Goal: Task Accomplishment & Management: Use online tool/utility

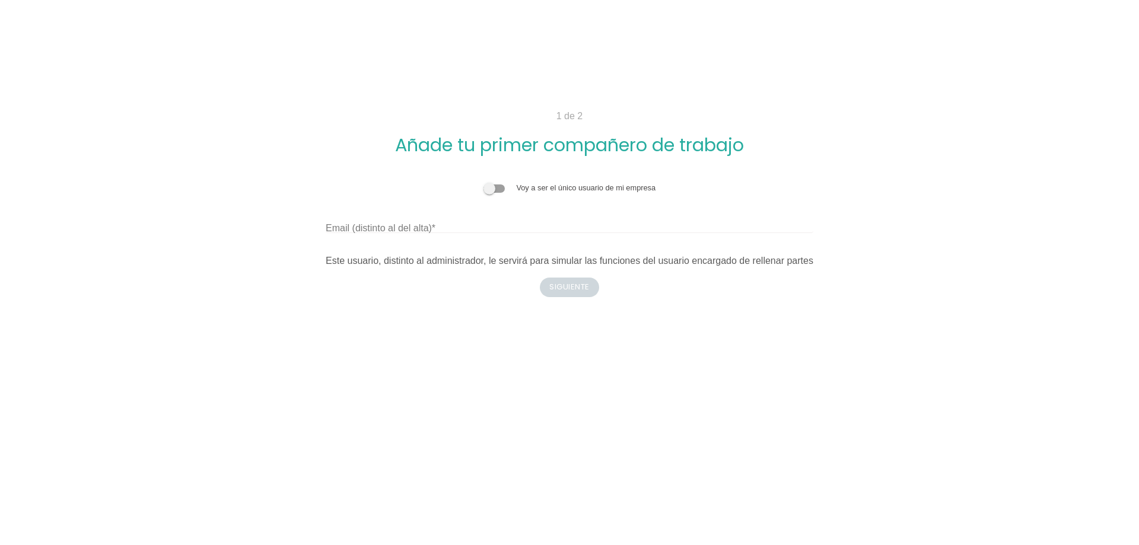
click at [501, 187] on span at bounding box center [493, 188] width 21 height 8
click at [483, 182] on input "checkbox" at bounding box center [483, 182] width 0 height 0
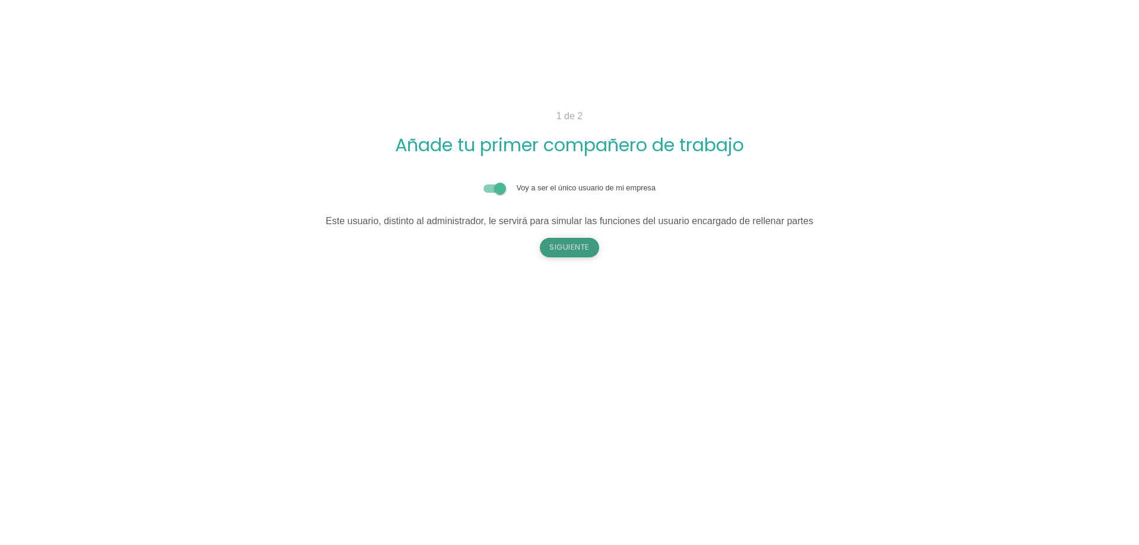
click at [577, 248] on button "Siguiente" at bounding box center [569, 247] width 59 height 19
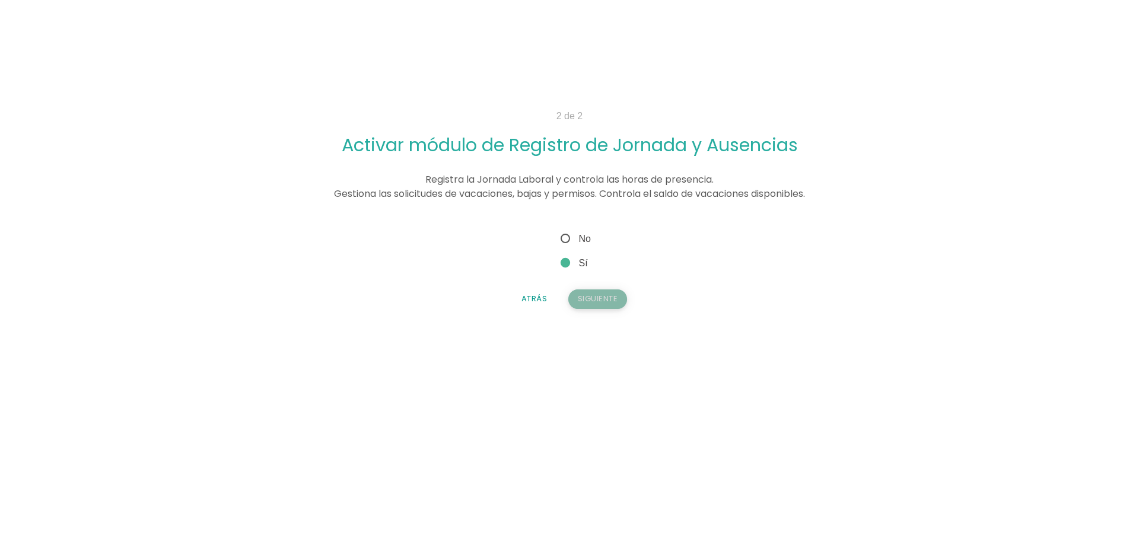
click at [591, 295] on button "Siguiente" at bounding box center [597, 298] width 59 height 19
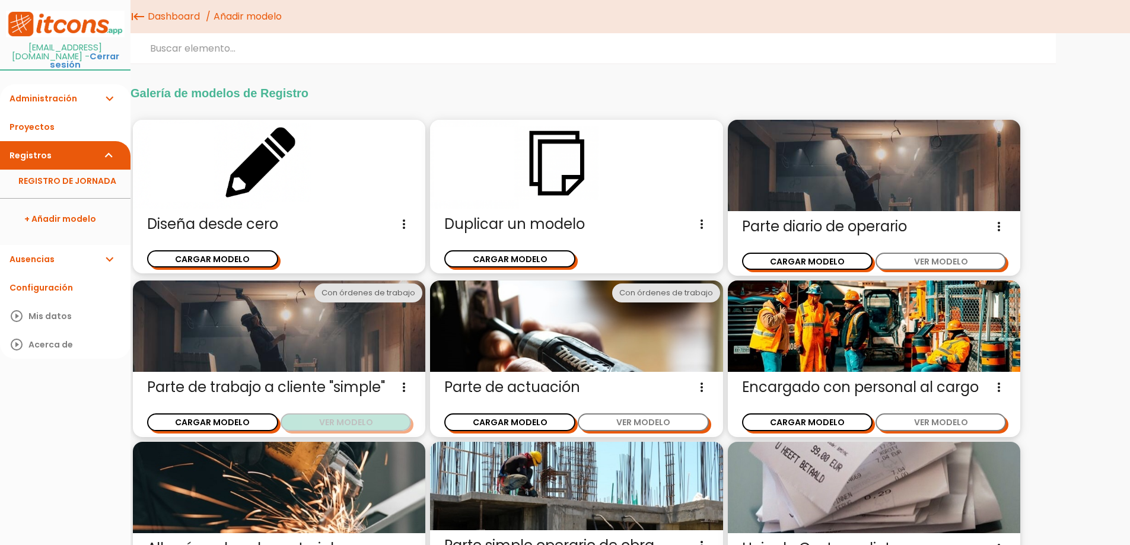
click at [326, 424] on button "VER MODELO" at bounding box center [346, 421] width 131 height 17
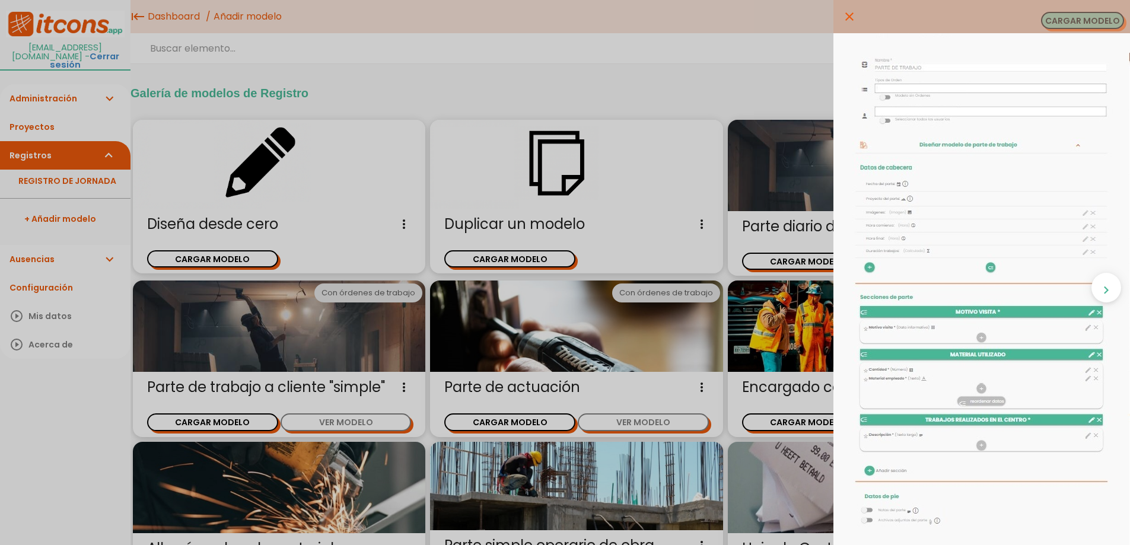
click at [1087, 18] on button "CARGAR MODELO" at bounding box center [1082, 20] width 83 height 17
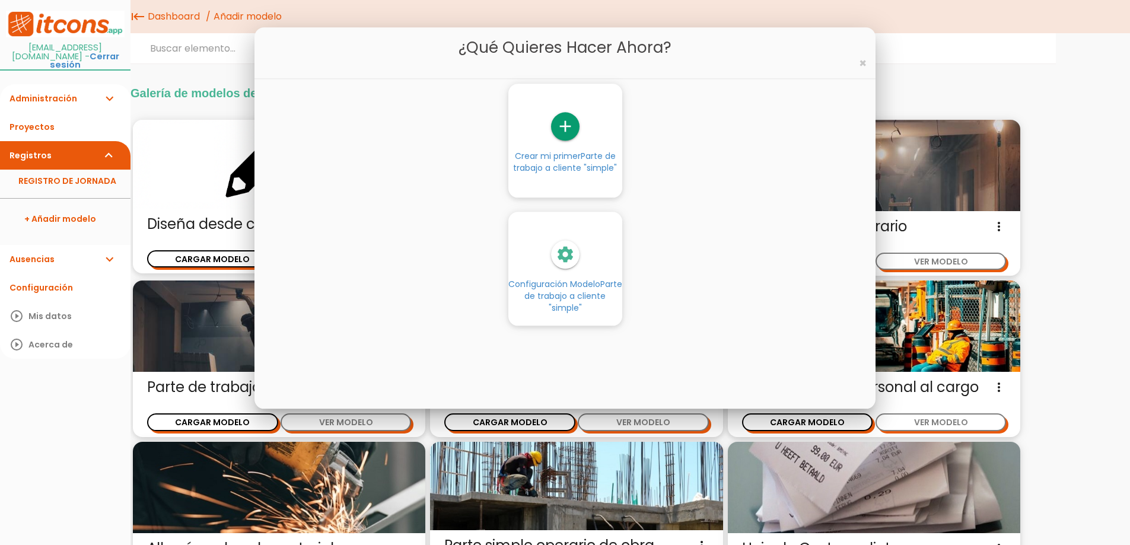
click at [556, 298] on span "Parte de trabajo a cliente "simple"" at bounding box center [573, 296] width 98 height 36
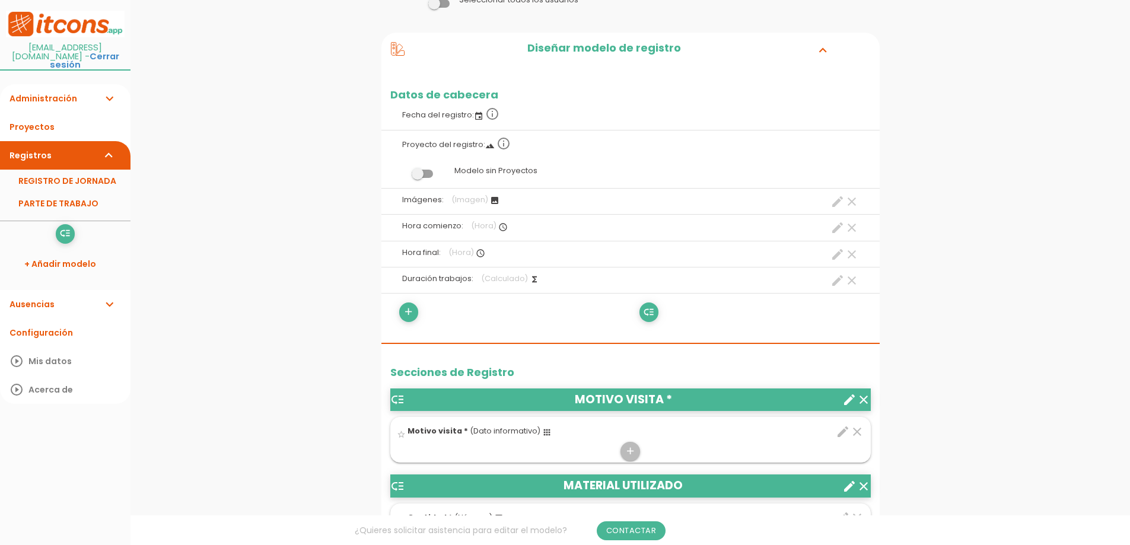
scroll to position [237, 0]
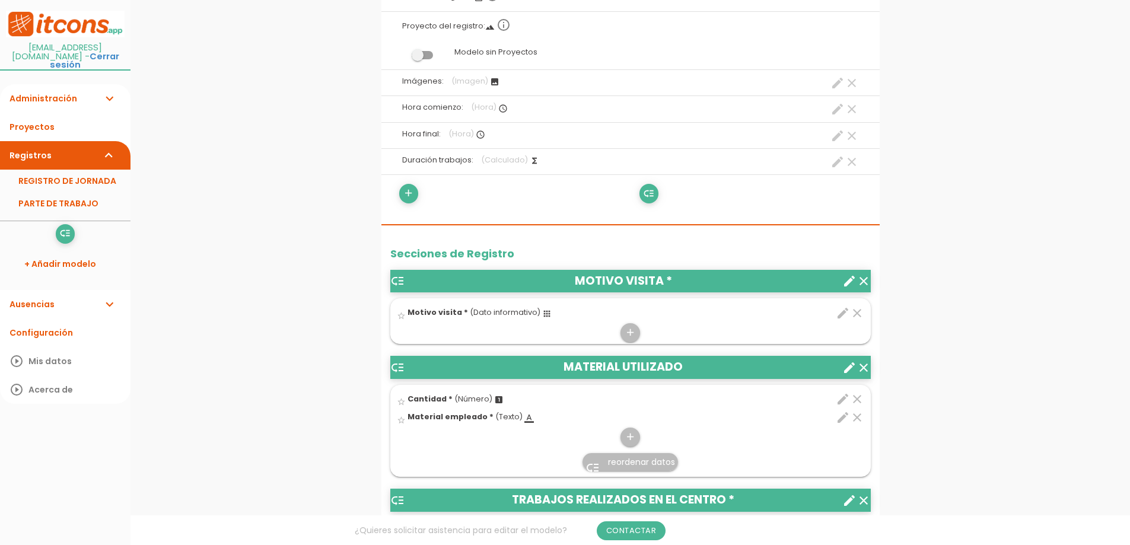
click at [110, 88] on icon "expand_more" at bounding box center [109, 98] width 14 height 28
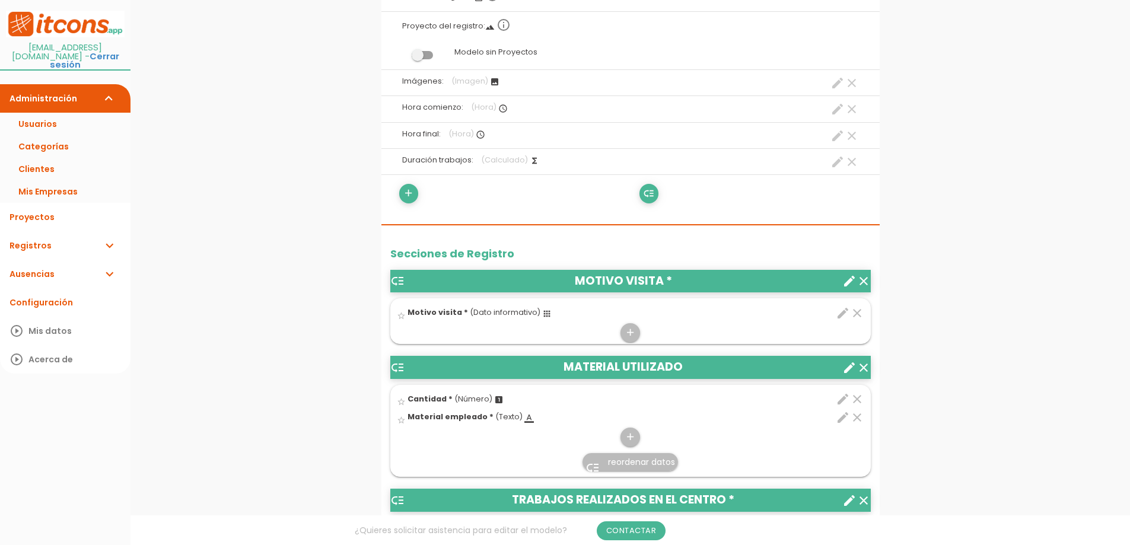
click at [121, 235] on link "Registros expand_more" at bounding box center [65, 245] width 130 height 28
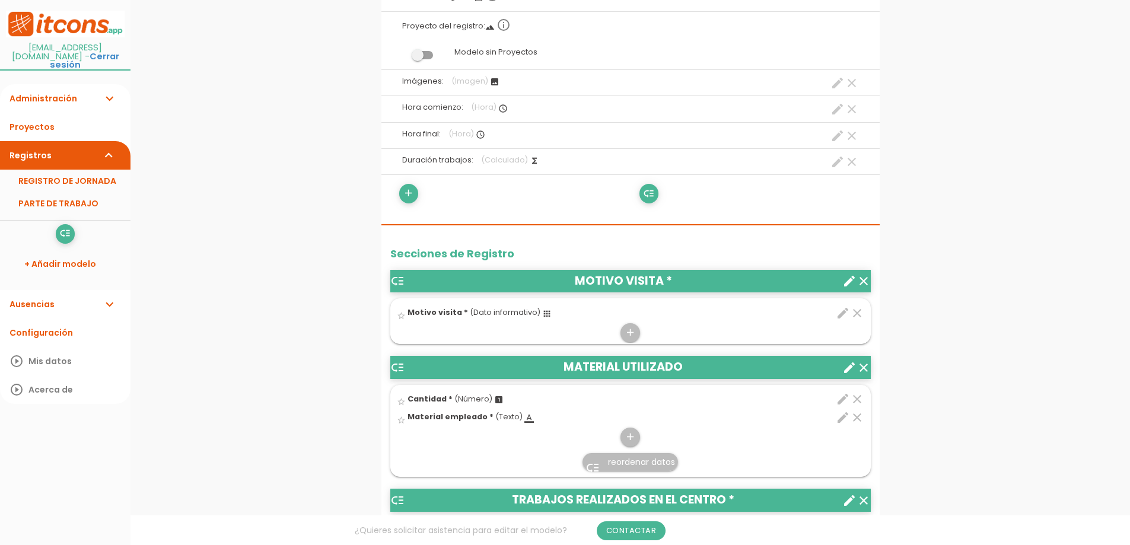
click at [71, 251] on link "+ Añadir modelo" at bounding box center [65, 264] width 119 height 28
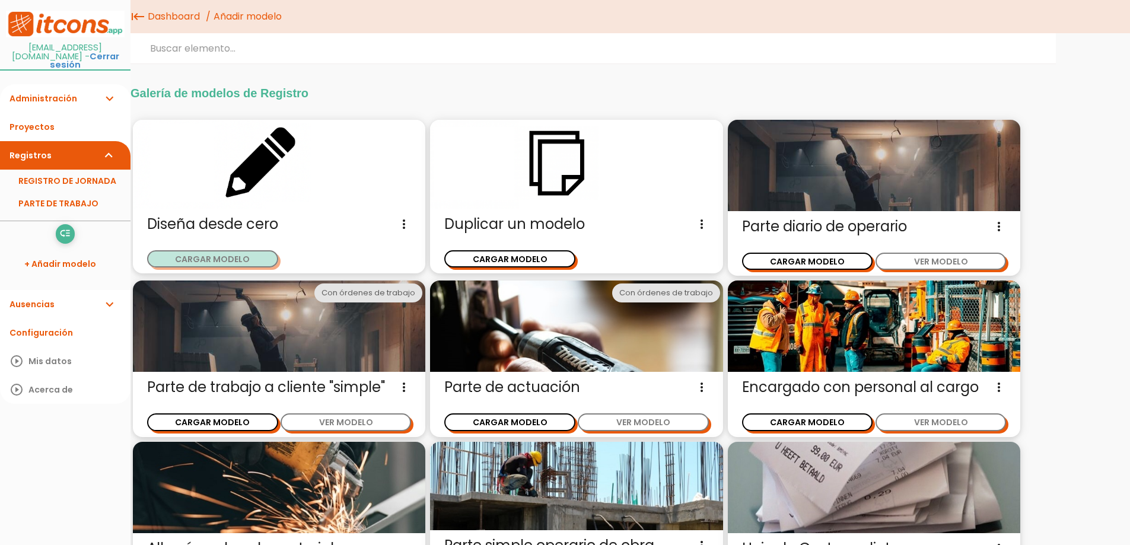
click at [208, 257] on button "CARGAR MODELO" at bounding box center [212, 258] width 131 height 17
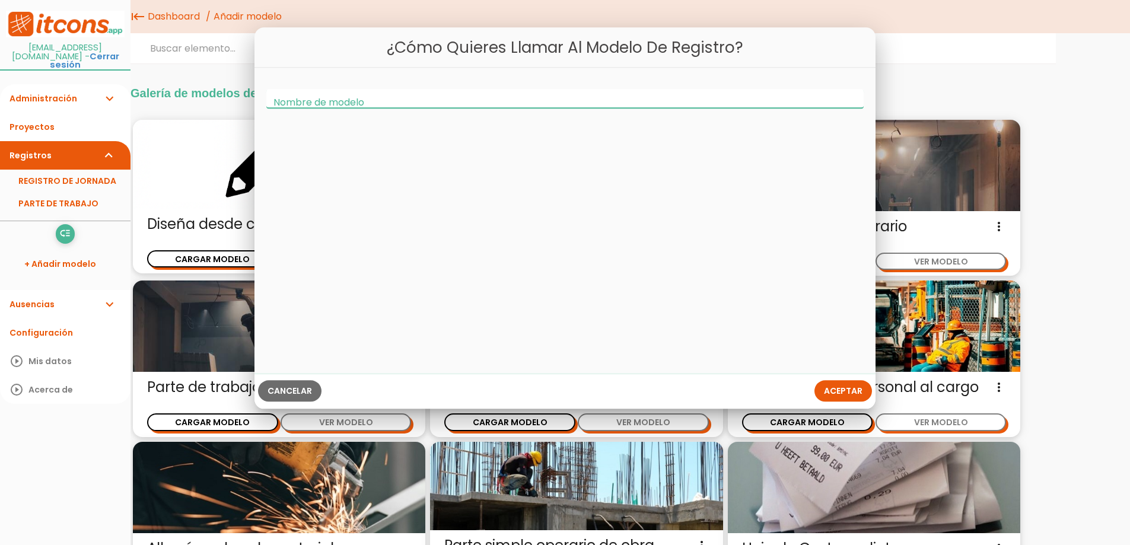
click at [432, 101] on input "Nombre de modelo" at bounding box center [565, 98] width 598 height 19
type input "r"
type input "MANTENIMIENTO"
click at [834, 374] on div "Cancelar Aceptar" at bounding box center [565, 391] width 622 height 36
click at [839, 391] on span "Aceptar" at bounding box center [843, 391] width 39 height 12
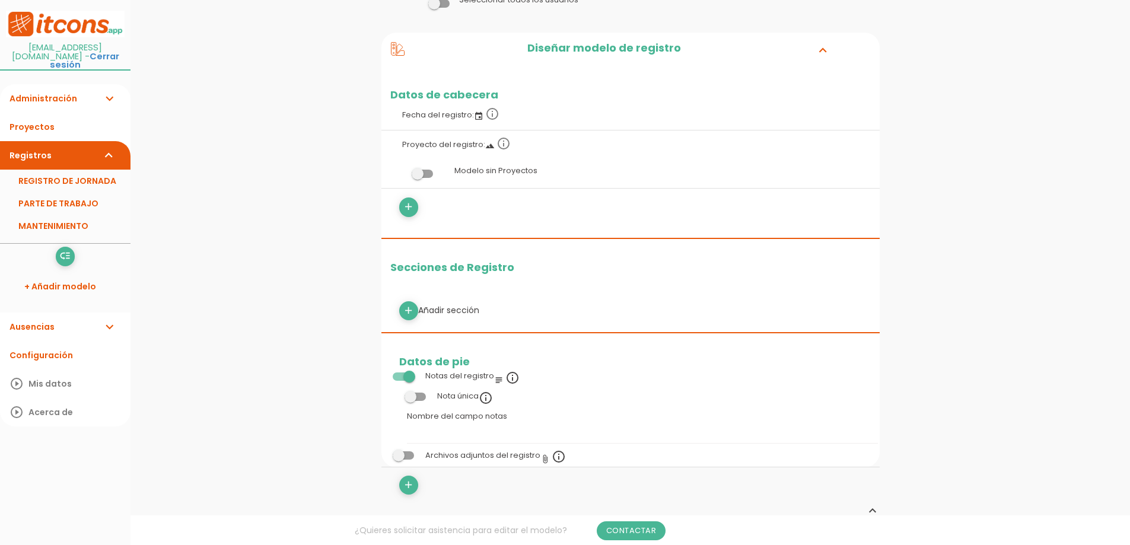
scroll to position [178, 0]
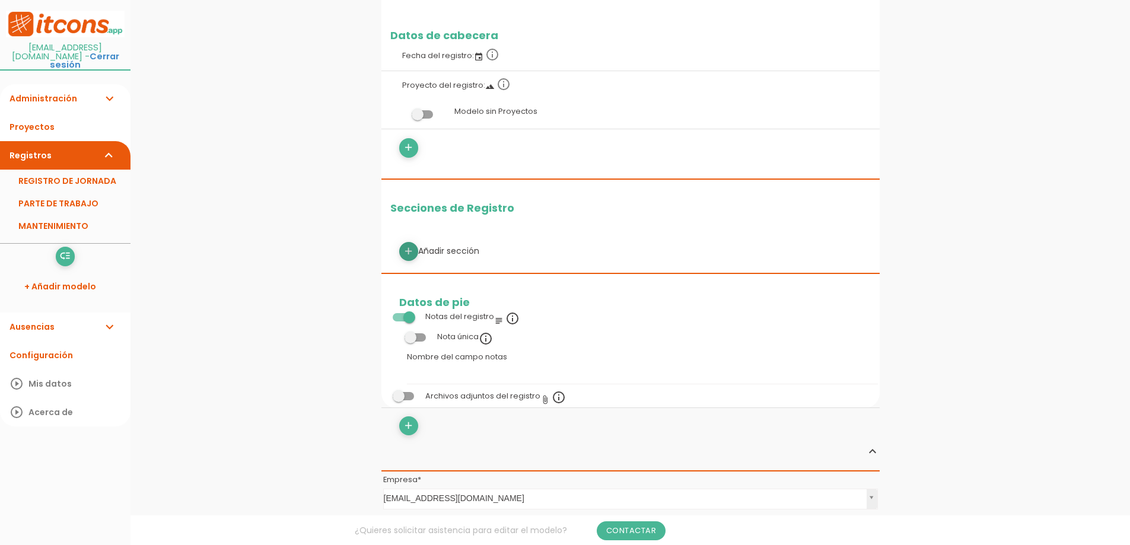
click at [410, 245] on icon "add" at bounding box center [408, 251] width 11 height 19
select select
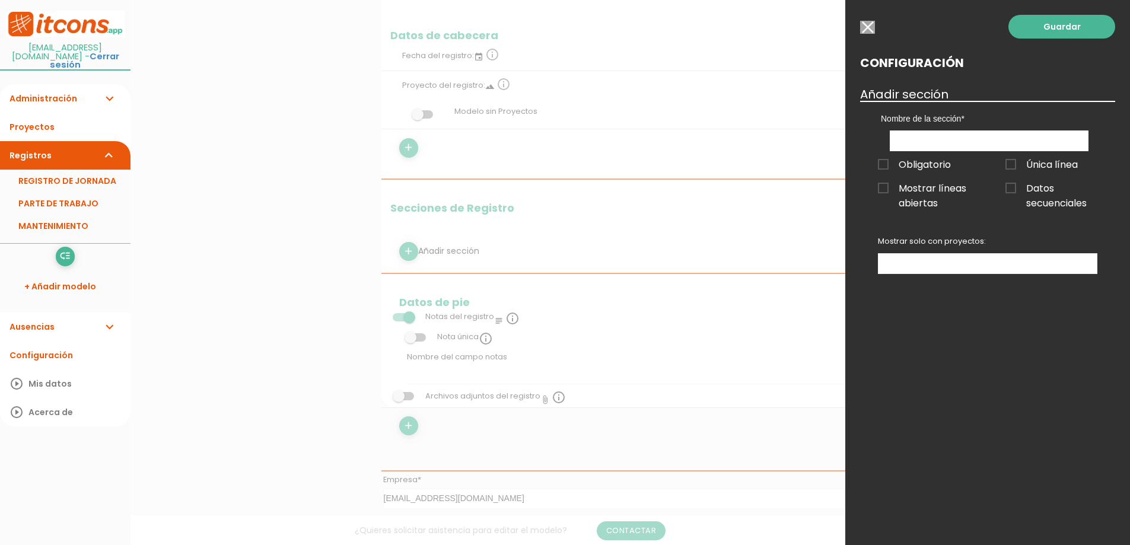
click at [864, 23] on input "button" at bounding box center [867, 27] width 15 height 13
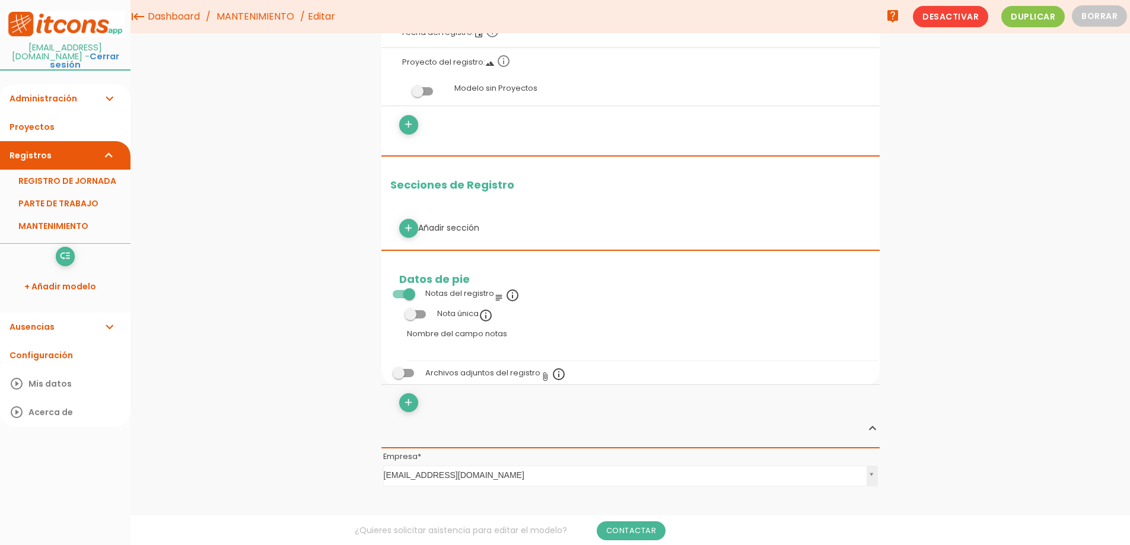
scroll to position [0, 0]
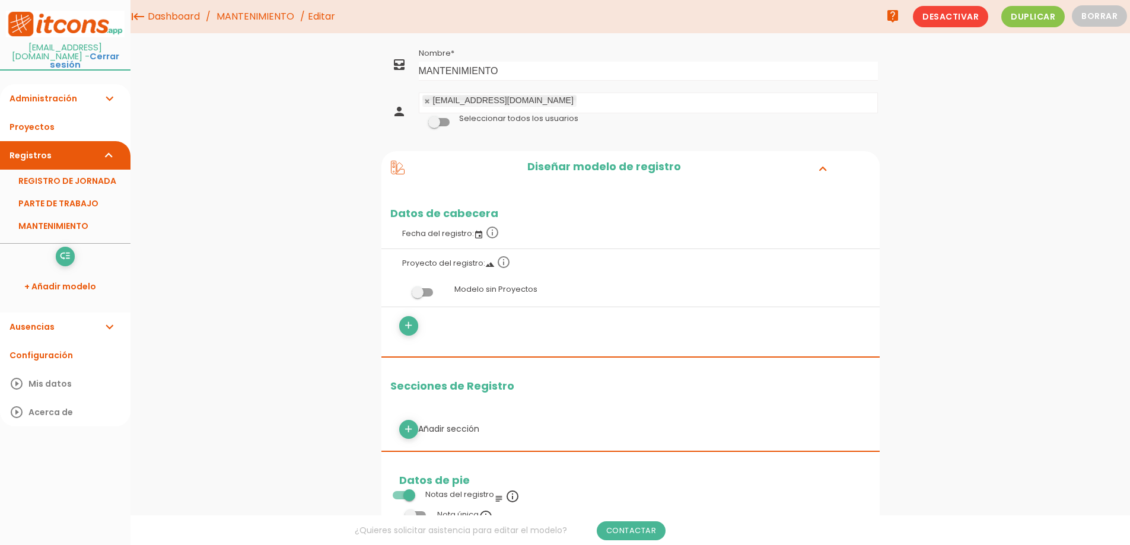
click at [431, 288] on span at bounding box center [422, 292] width 21 height 8
click at [402, 289] on input "checkbox" at bounding box center [402, 289] width 0 height 0
click at [657, 167] on h2 "Diseñar modelo de registro" at bounding box center [604, 168] width 399 height 15
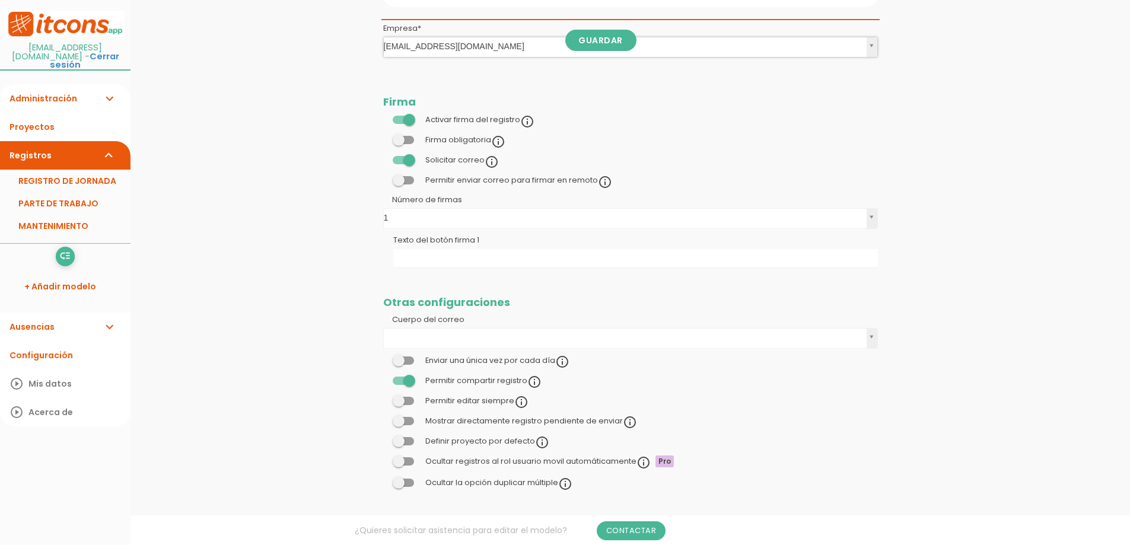
scroll to position [216, 0]
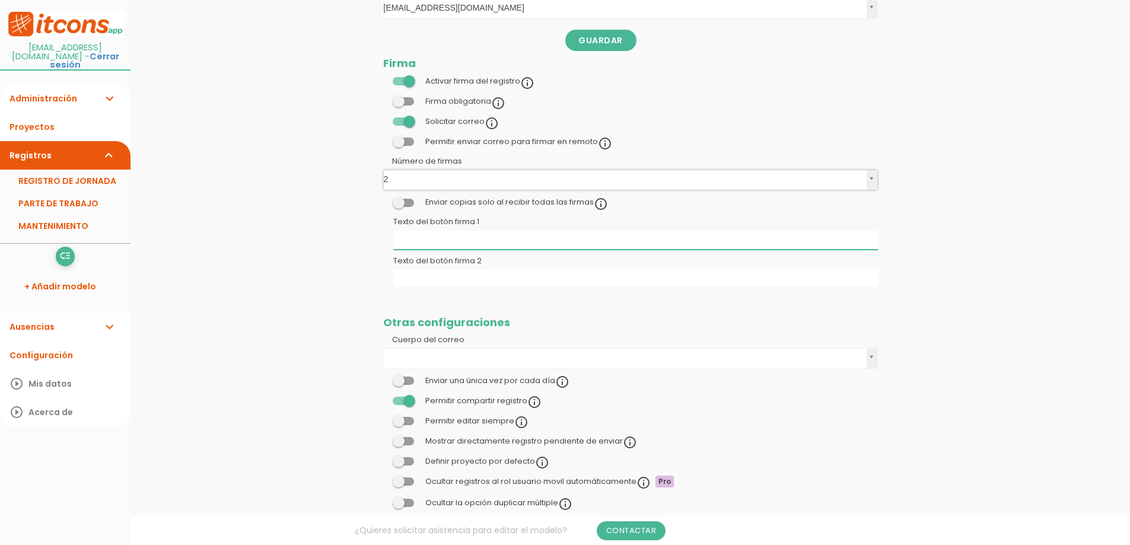
click at [620, 238] on input "Texto del botón firma 1" at bounding box center [635, 240] width 485 height 19
type input "CLIENTE"
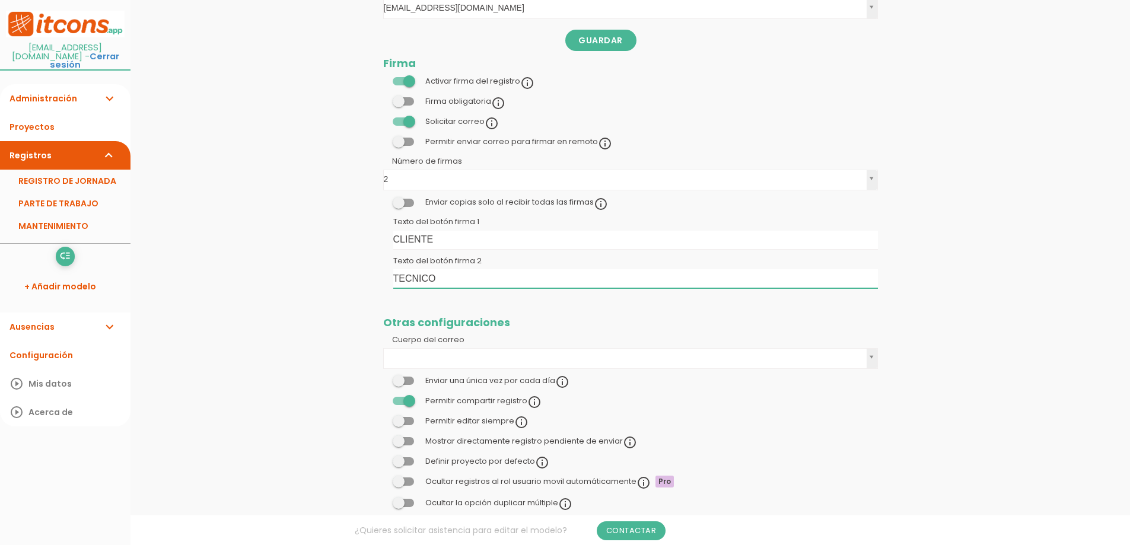
type input "TECNICO"
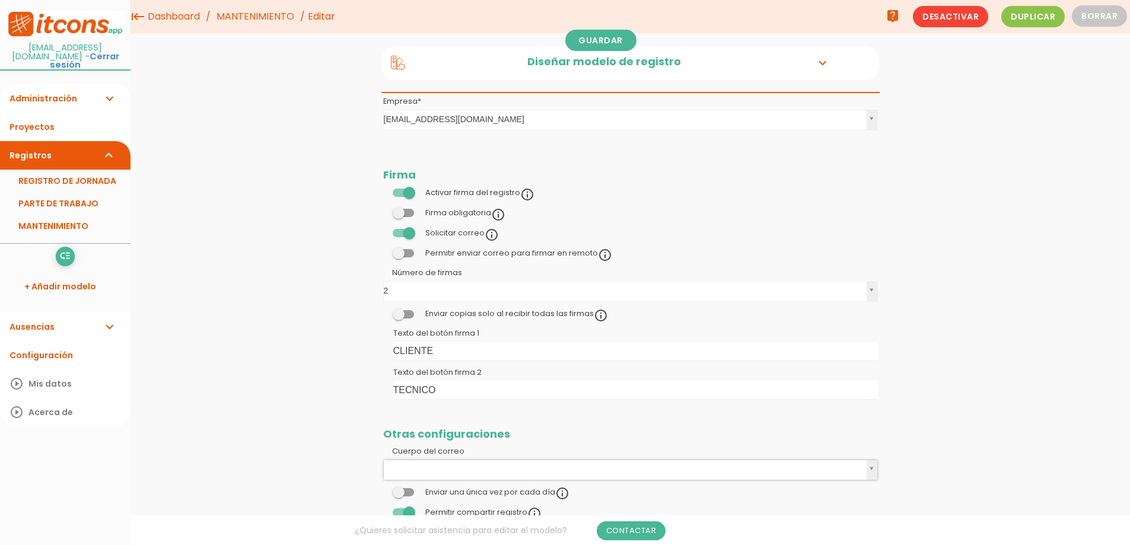
scroll to position [0, 0]
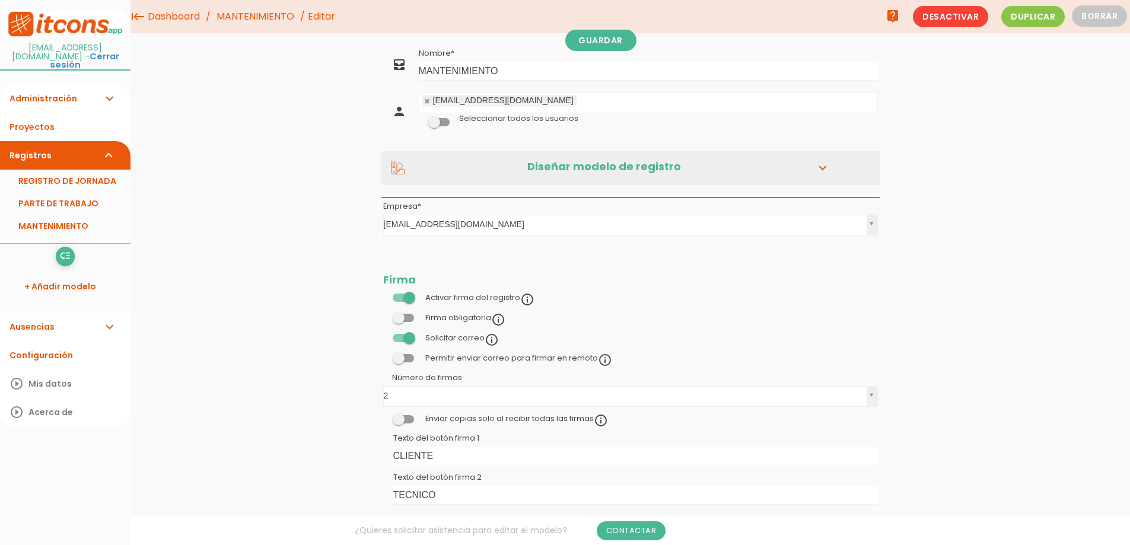
click at [812, 160] on div "Diseñar modelo de registro expand_more" at bounding box center [630, 168] width 498 height 34
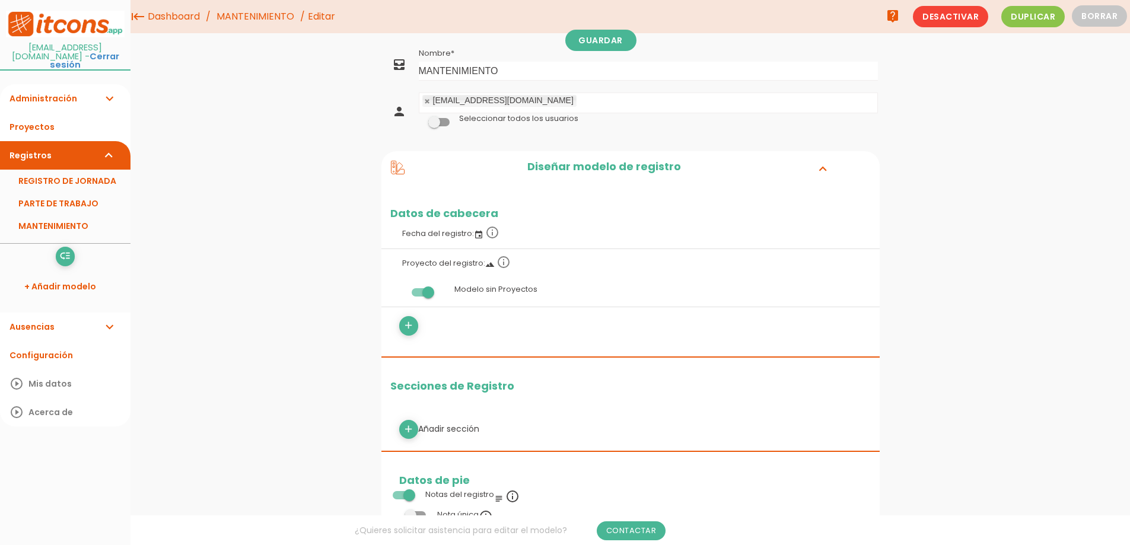
click at [419, 292] on span at bounding box center [422, 292] width 21 height 8
click at [402, 289] on input "checkbox" at bounding box center [402, 289] width 0 height 0
click at [414, 324] on link "add" at bounding box center [408, 325] width 19 height 19
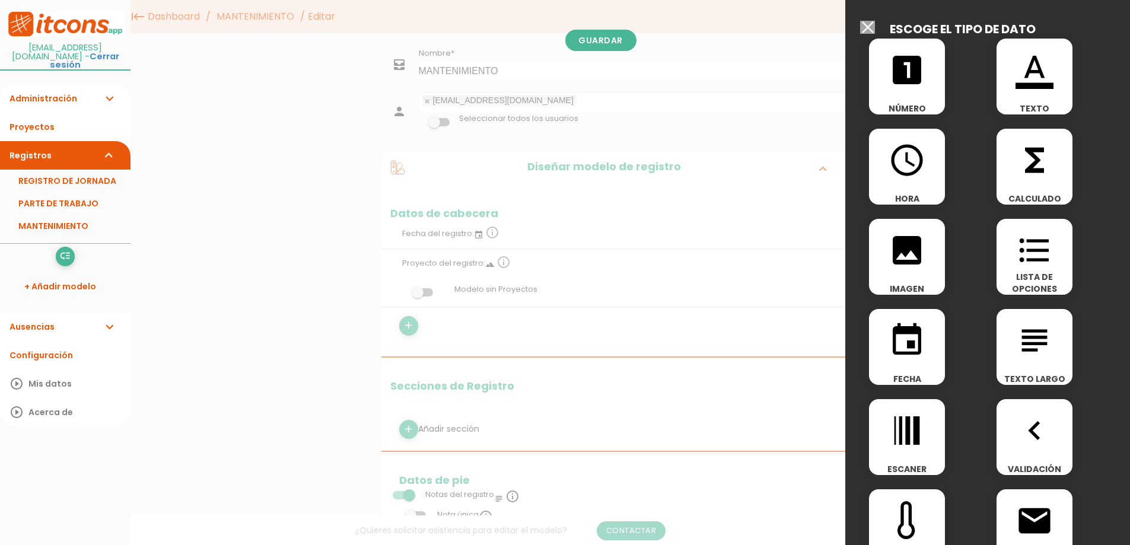
click at [1046, 357] on icon "subject" at bounding box center [1034, 340] width 38 height 38
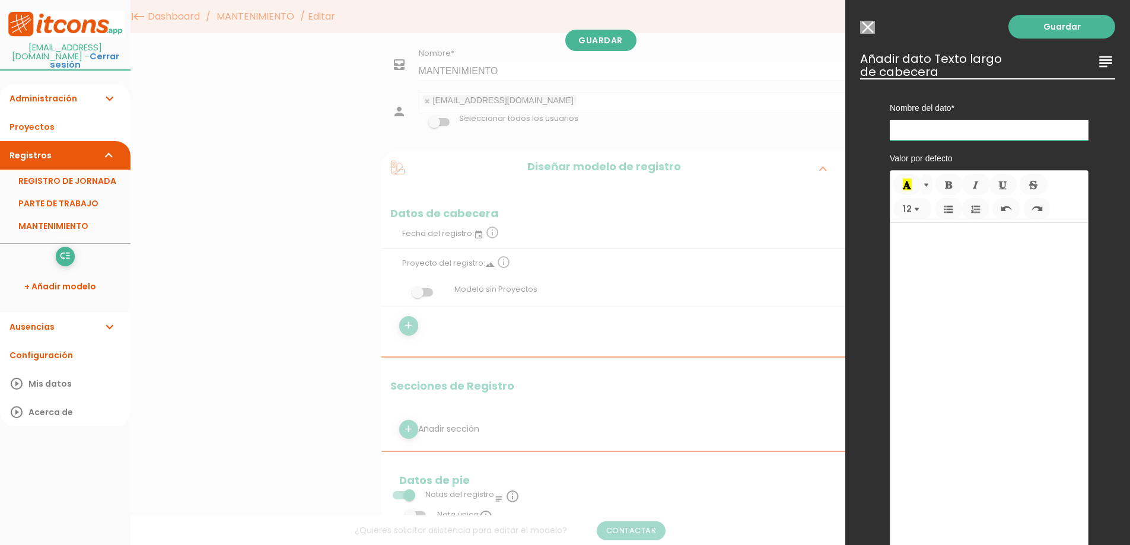
click at [935, 133] on input "text" at bounding box center [989, 130] width 199 height 21
type input "UBICACION"
click at [1038, 25] on link "Guardar" at bounding box center [1061, 27] width 107 height 24
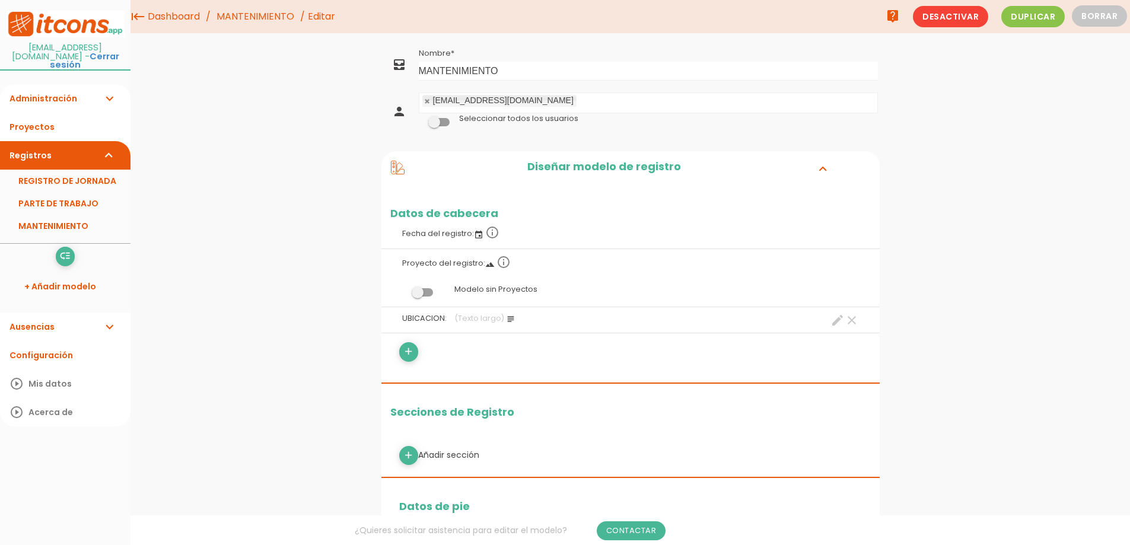
click at [450, 123] on label at bounding box center [439, 121] width 40 height 11
click at [419, 119] on input "checkbox" at bounding box center [419, 119] width 0 height 0
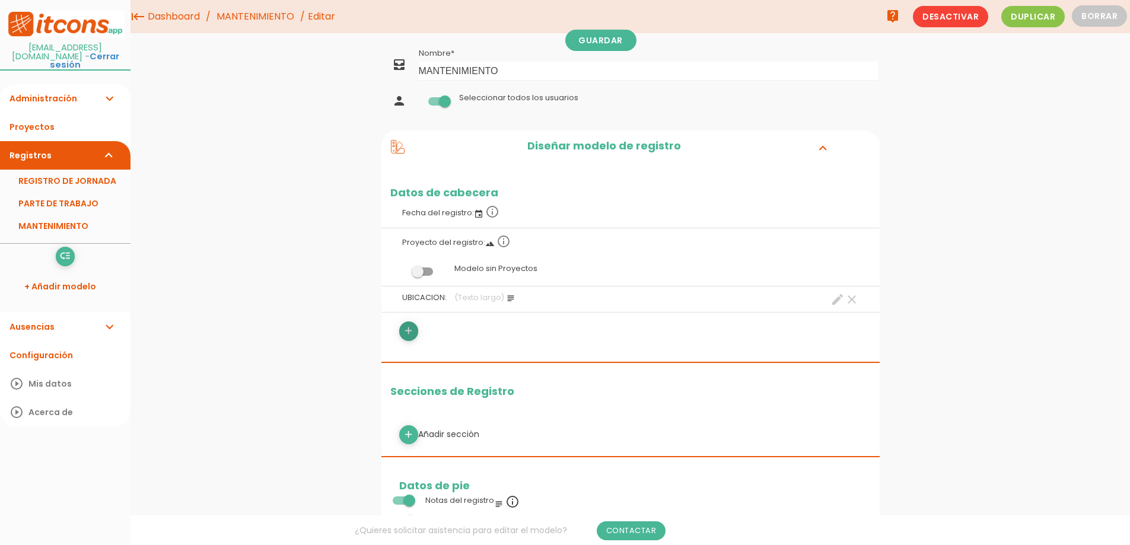
click at [409, 333] on icon "add" at bounding box center [408, 330] width 11 height 19
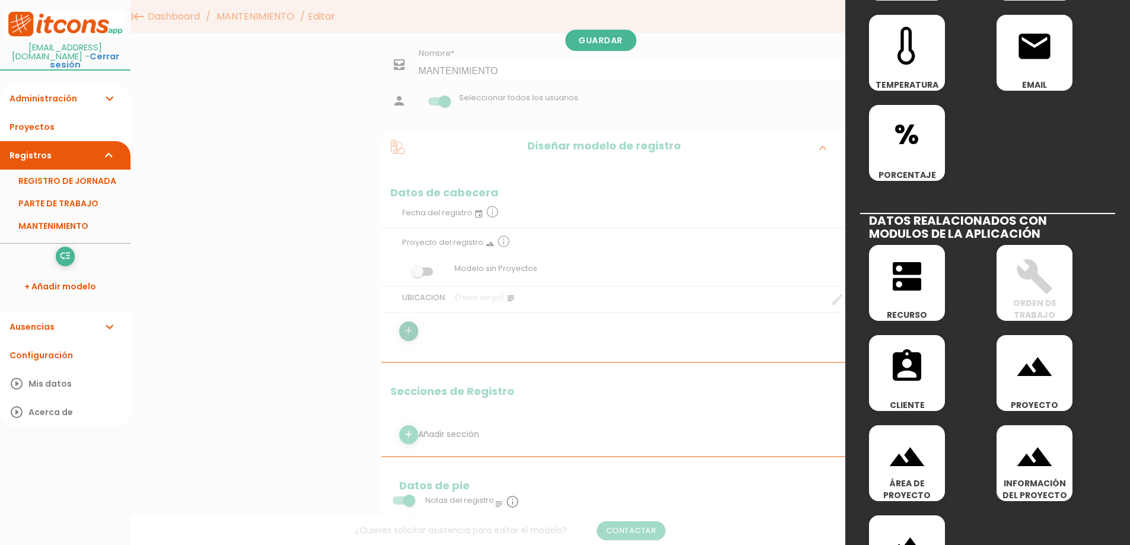
scroll to position [530, 0]
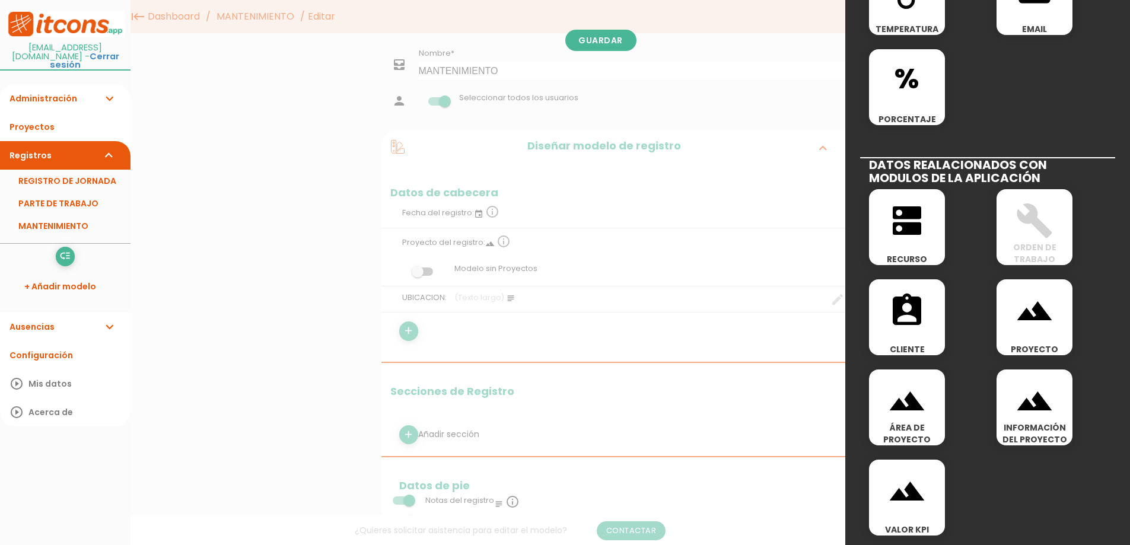
click at [916, 333] on div "assignment_ind CLIENTE" at bounding box center [907, 317] width 76 height 76
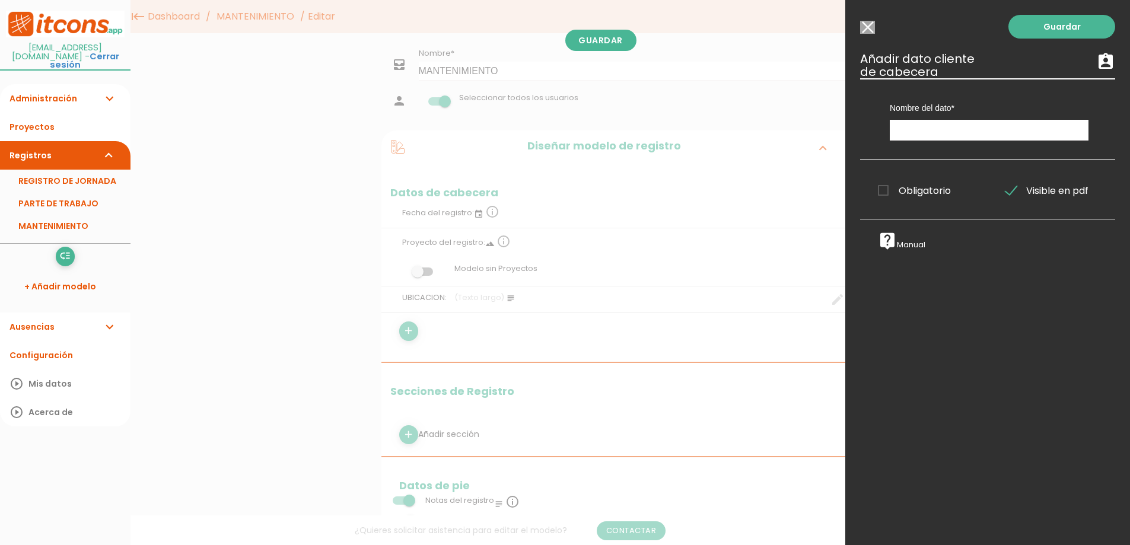
scroll to position [0, 0]
click at [974, 128] on input "text" at bounding box center [989, 130] width 199 height 21
type input "CLIENTE"
click at [1070, 25] on link "Guardar" at bounding box center [1061, 27] width 107 height 24
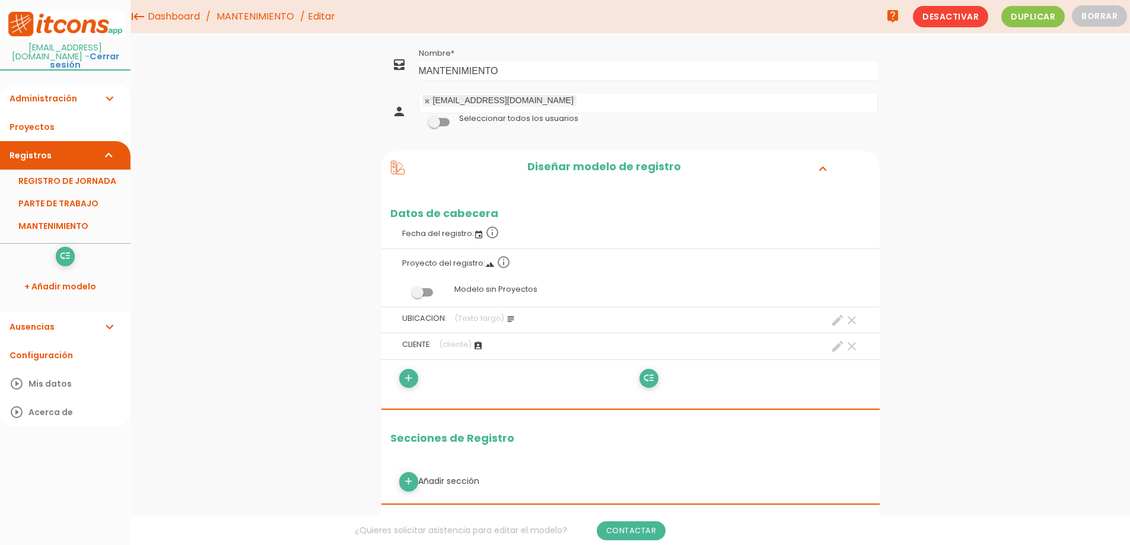
click at [478, 346] on icon "assignment_ind" at bounding box center [477, 345] width 9 height 9
click at [829, 345] on label "CLIENTE: (cliente) assignment_ind clear create" at bounding box center [630, 344] width 480 height 23
click at [833, 345] on icon "create" at bounding box center [837, 346] width 14 height 14
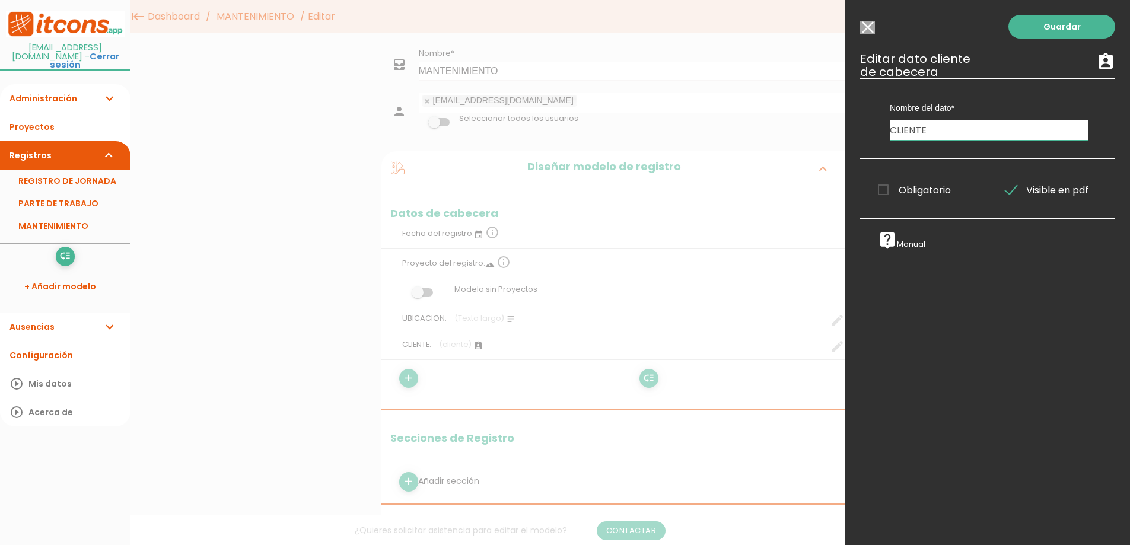
click at [753, 391] on div at bounding box center [565, 205] width 1130 height 682
click at [469, 386] on div at bounding box center [565, 205] width 1130 height 682
click at [866, 27] on input "Seleccionar todos los usuarios" at bounding box center [867, 27] width 15 height 13
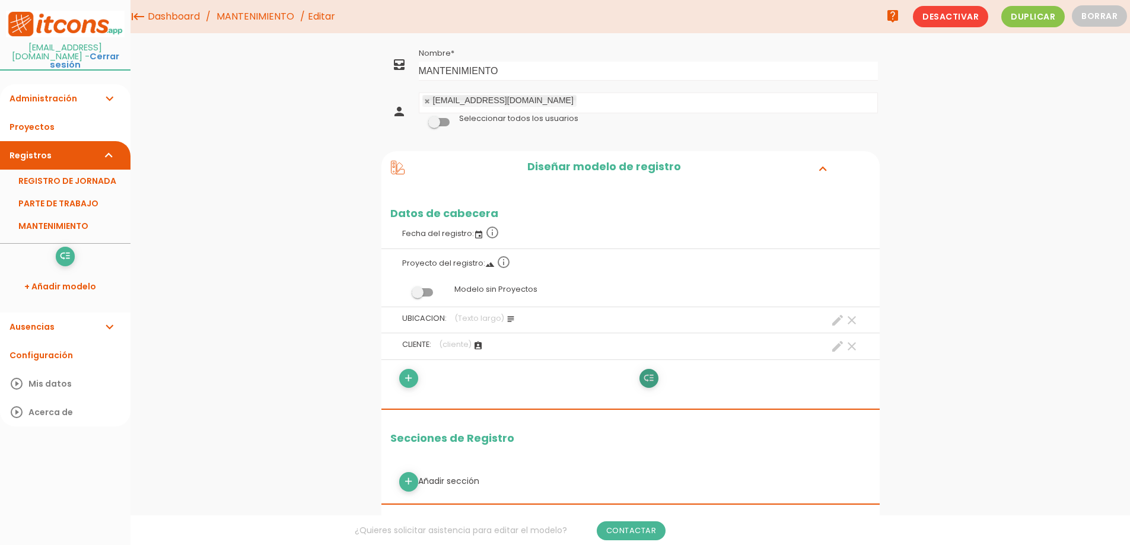
click at [648, 380] on icon "low_priority" at bounding box center [648, 378] width 11 height 19
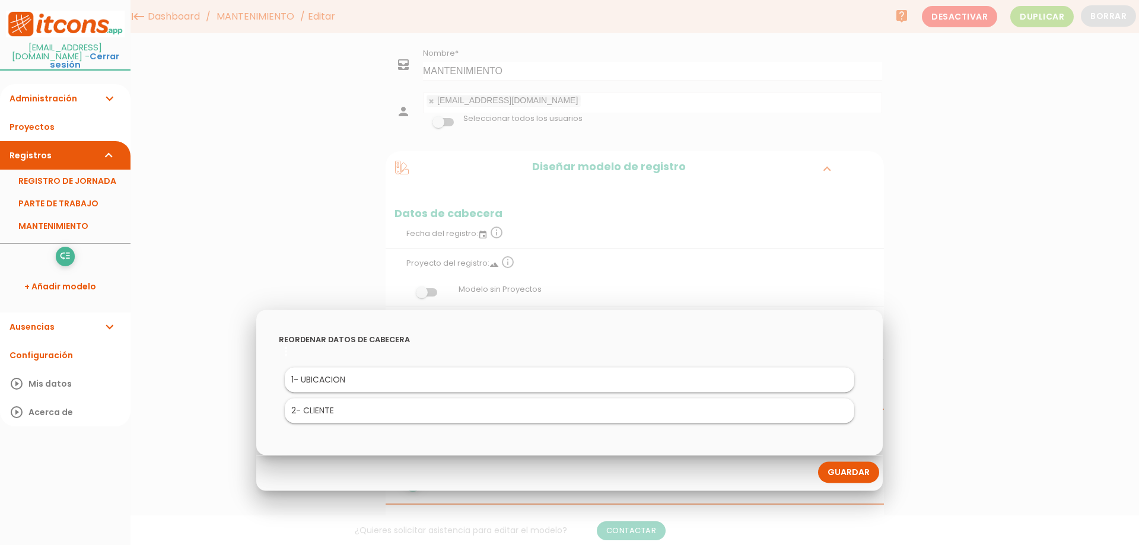
click at [868, 470] on link "Guardar" at bounding box center [848, 471] width 61 height 21
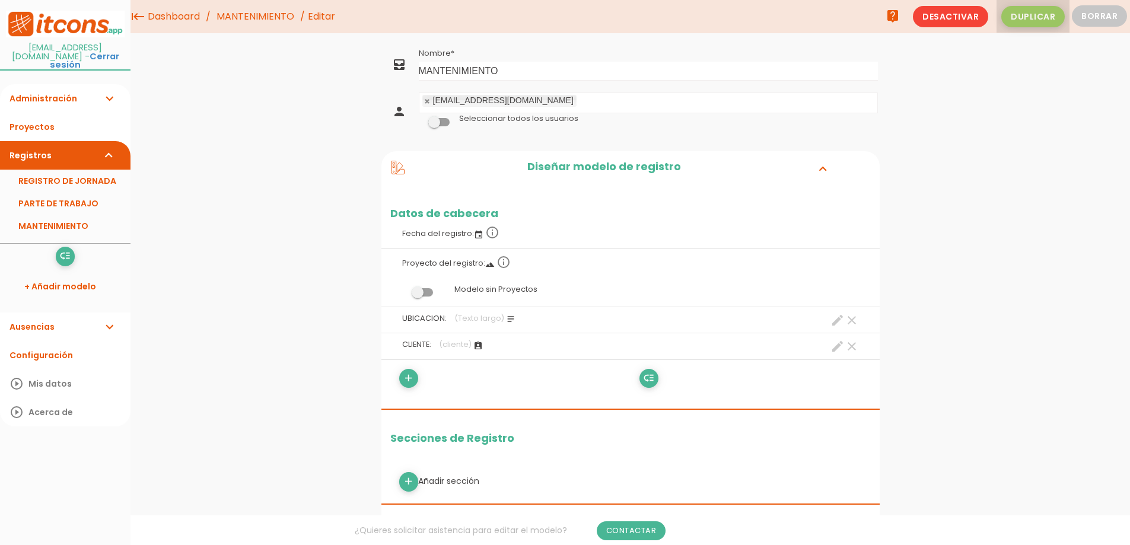
click at [1018, 13] on span "Duplicar" at bounding box center [1032, 16] width 63 height 21
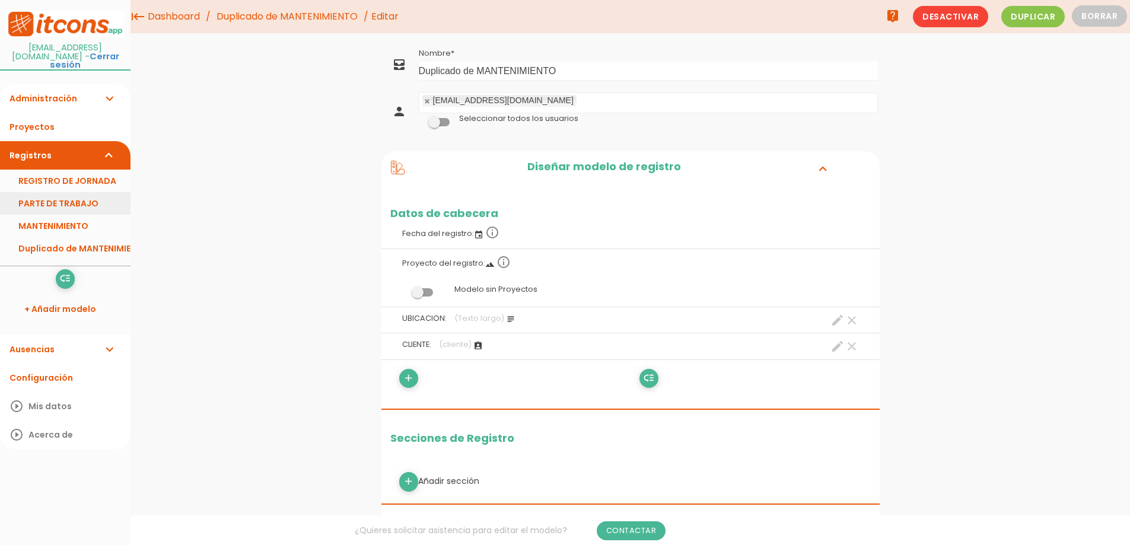
click at [81, 192] on link "PARTE DE TRABAJO" at bounding box center [65, 203] width 130 height 23
